Goal: Navigation & Orientation: Find specific page/section

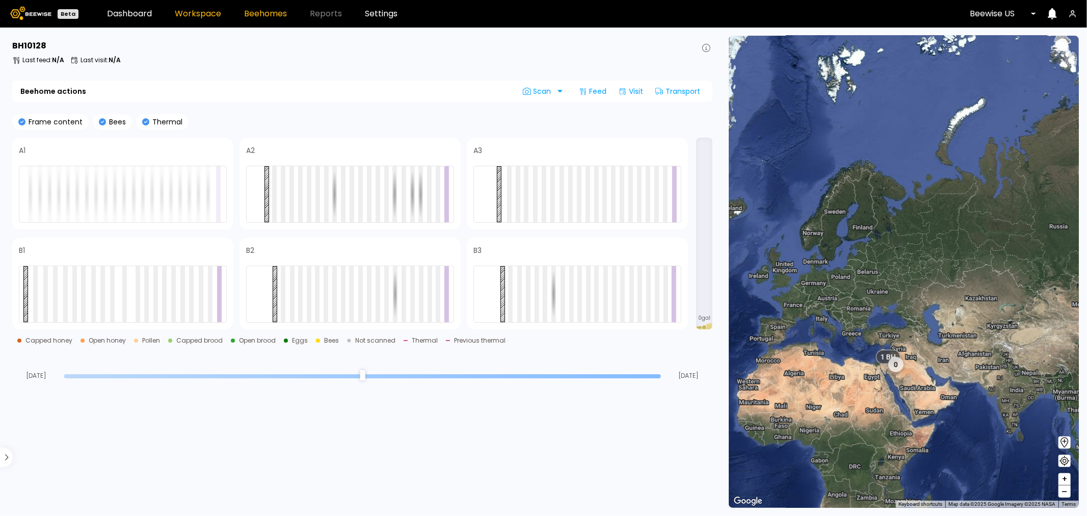
click at [185, 11] on link "Workspace" at bounding box center [198, 14] width 46 height 8
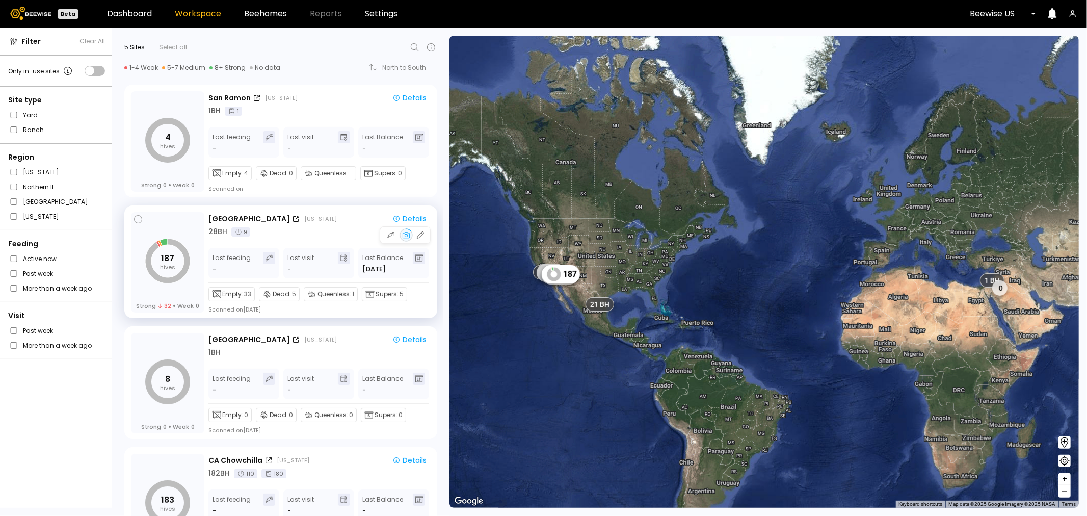
click at [158, 261] on icon "187 hives" at bounding box center [167, 261] width 45 height 45
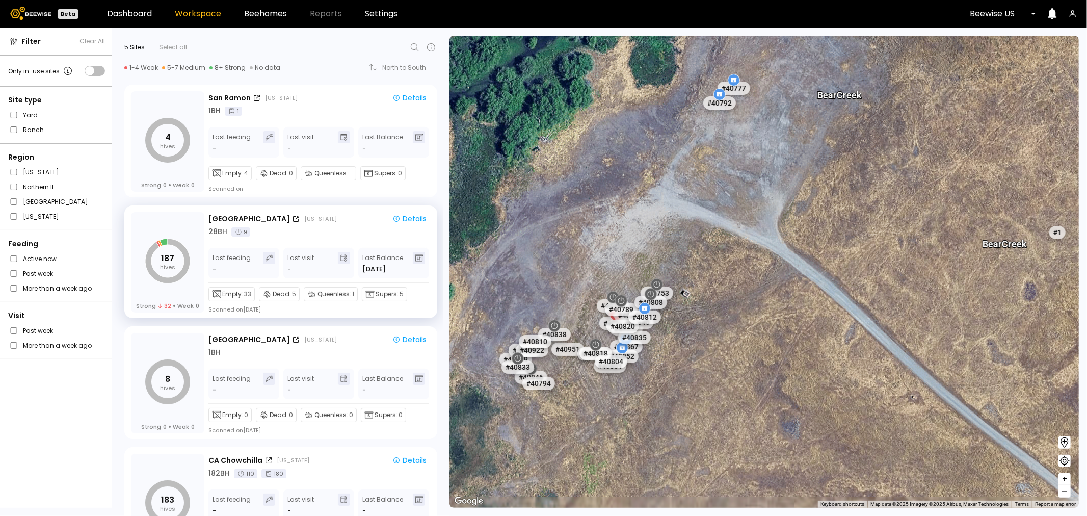
drag, startPoint x: 730, startPoint y: 398, endPoint x: 784, endPoint y: 367, distance: 61.9
click at [784, 367] on div "# 41205 # [GEOGRAPHIC_DATA] # 41250 # 41151 # 41188 # 41322 # 41334 # 41192 # 4…" at bounding box center [764, 272] width 629 height 472
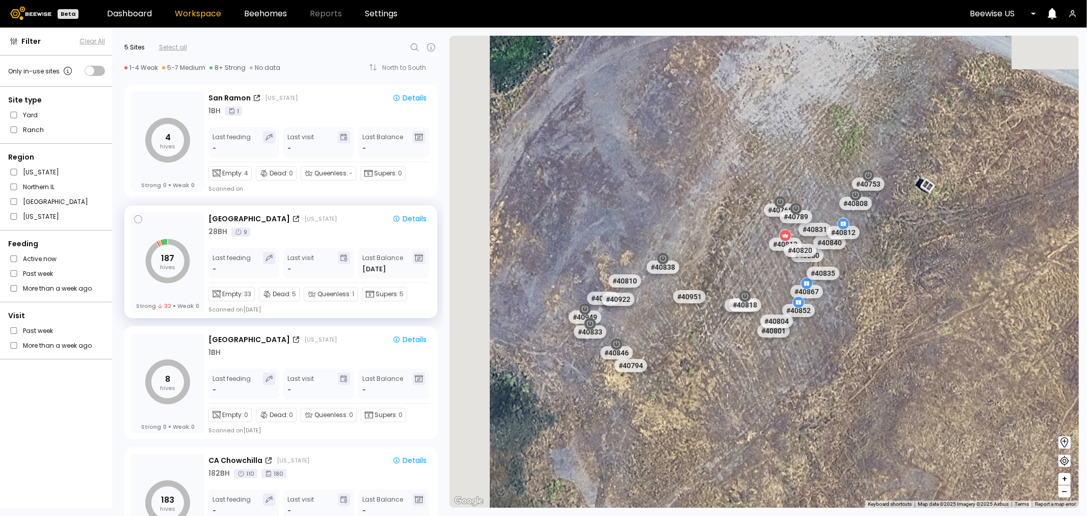
drag, startPoint x: 629, startPoint y: 386, endPoint x: 853, endPoint y: 421, distance: 226.4
click at [853, 421] on div "# 41205 # 41217 # 41269 # 41250 # 41151 # 41188 # 41322 # 41334 # 41192 # 41193…" at bounding box center [764, 272] width 629 height 472
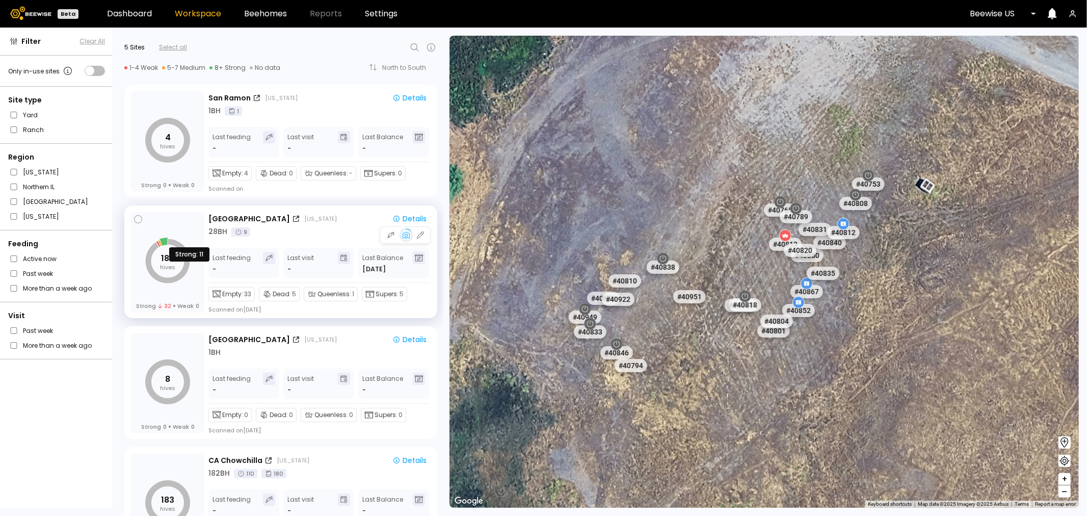
click at [164, 242] on icon at bounding box center [164, 242] width 8 height 8
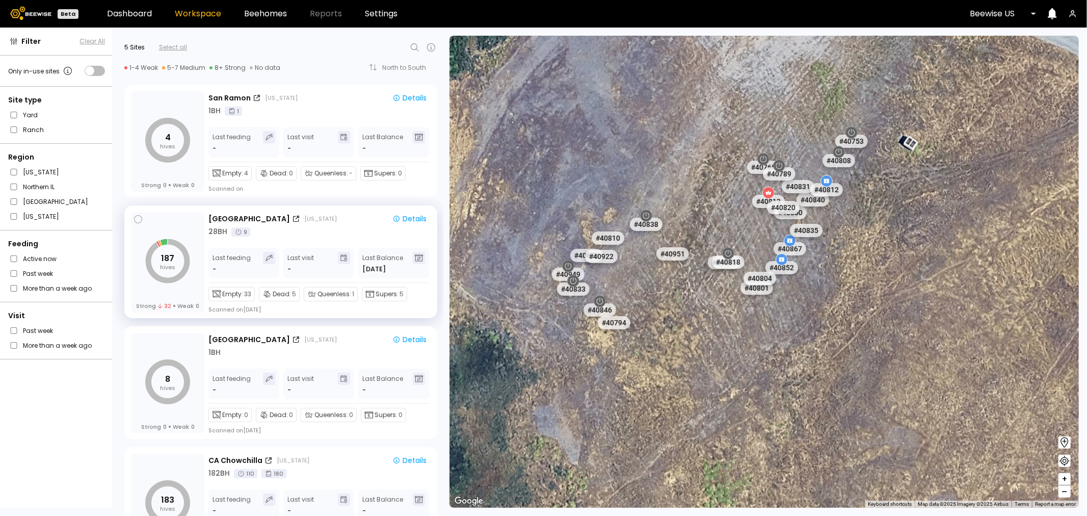
drag, startPoint x: 645, startPoint y: 406, endPoint x: 796, endPoint y: 432, distance: 153.6
click at [845, 450] on div "# 41205 # 41217 # 41269 # 41250 # 41151 # 41188 # 41322 # 41334 # 41192 # 41193…" at bounding box center [764, 272] width 629 height 472
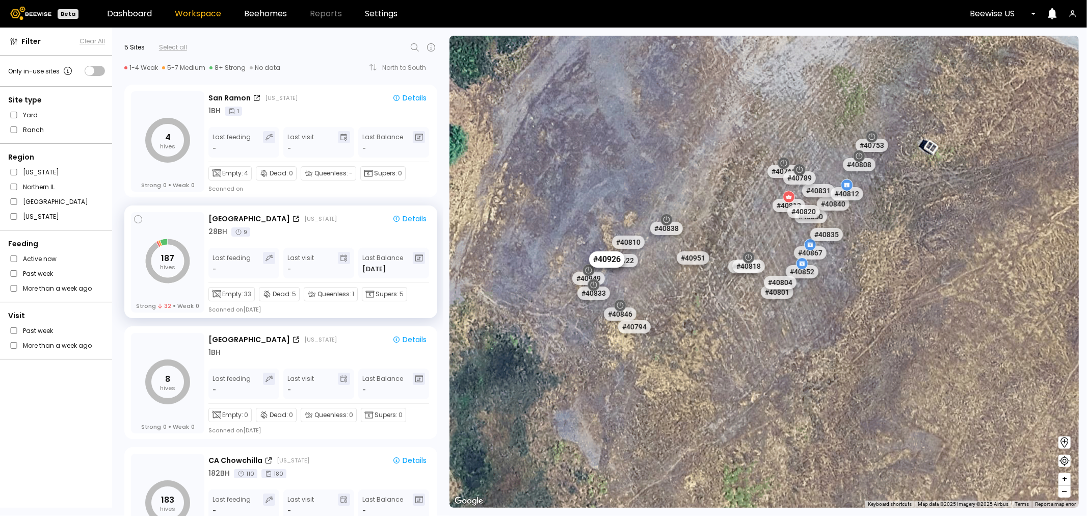
click at [598, 261] on div "# 40926" at bounding box center [607, 259] width 36 height 16
